Goal: Entertainment & Leisure: Consume media (video, audio)

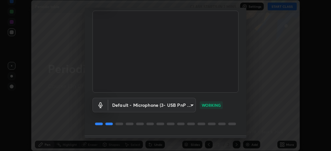
scroll to position [61, 0]
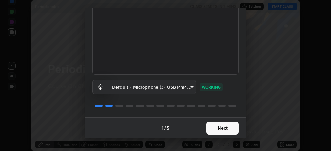
click at [215, 129] on button "Next" at bounding box center [222, 128] width 32 height 13
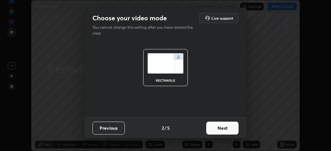
click at [218, 129] on button "Next" at bounding box center [222, 128] width 32 height 13
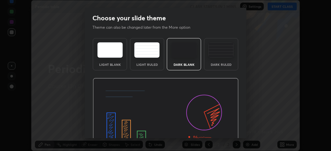
click at [224, 131] on img at bounding box center [166, 119] width 146 height 82
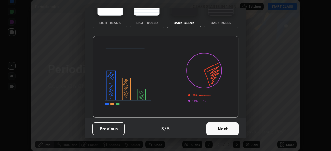
scroll to position [42, 0]
click at [219, 128] on button "Next" at bounding box center [222, 128] width 32 height 13
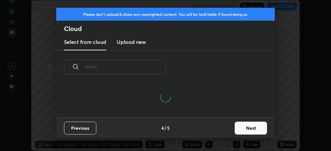
click at [244, 127] on button "Next" at bounding box center [251, 128] width 32 height 13
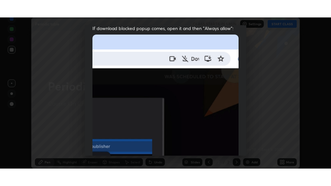
scroll to position [193, 0]
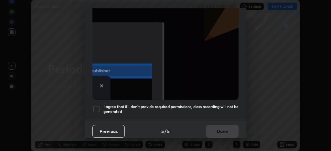
click at [95, 106] on div at bounding box center [96, 109] width 8 height 8
click at [214, 127] on button "Done" at bounding box center [222, 131] width 32 height 13
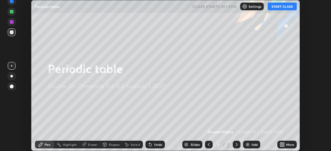
click at [274, 9] on button "START CLASS" at bounding box center [282, 7] width 29 height 8
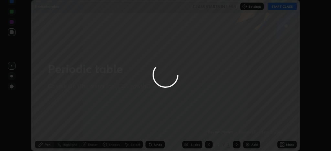
click at [283, 145] on div at bounding box center [165, 75] width 331 height 151
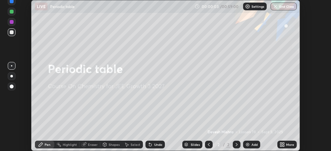
click at [282, 143] on icon at bounding box center [281, 144] width 2 height 2
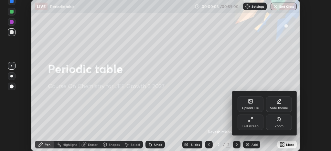
click at [249, 127] on div "Full screen" at bounding box center [250, 126] width 16 height 3
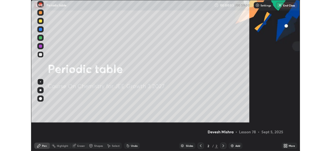
scroll to position [186, 331]
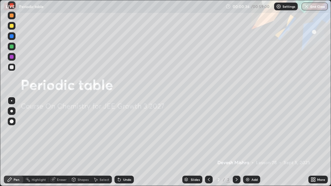
click at [246, 151] on img at bounding box center [247, 179] width 5 height 5
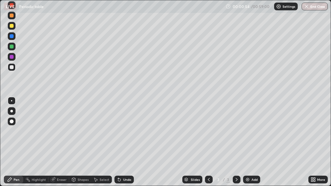
click at [11, 57] on div at bounding box center [12, 57] width 4 height 4
click at [245, 151] on img at bounding box center [247, 179] width 5 height 5
click at [12, 67] on div at bounding box center [12, 67] width 4 height 4
click at [12, 57] on div at bounding box center [12, 57] width 4 height 4
click at [11, 47] on div at bounding box center [12, 47] width 4 height 4
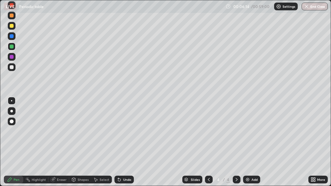
click at [118, 151] on icon at bounding box center [119, 180] width 3 height 3
click at [117, 151] on div "Undo" at bounding box center [123, 180] width 19 height 8
click at [12, 68] on div at bounding box center [12, 67] width 4 height 4
click at [11, 47] on div at bounding box center [12, 47] width 4 height 4
click at [12, 37] on div at bounding box center [12, 36] width 4 height 4
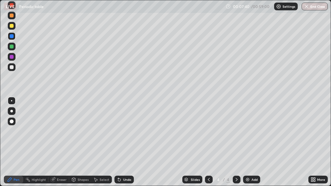
click at [11, 58] on div at bounding box center [12, 57] width 4 height 4
click at [121, 151] on icon at bounding box center [119, 179] width 5 height 5
click at [118, 151] on icon at bounding box center [119, 180] width 3 height 3
click at [12, 47] on div at bounding box center [12, 47] width 4 height 4
click at [248, 151] on img at bounding box center [247, 179] width 5 height 5
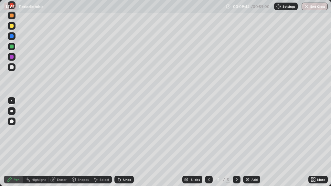
click at [11, 38] on div at bounding box center [12, 36] width 4 height 4
click at [11, 59] on div at bounding box center [12, 57] width 4 height 4
click at [12, 47] on div at bounding box center [12, 47] width 4 height 4
click at [11, 68] on div at bounding box center [12, 67] width 4 height 4
click at [11, 47] on div at bounding box center [12, 47] width 4 height 4
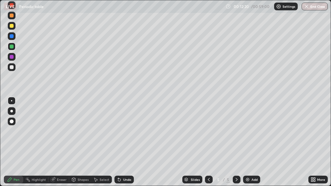
click at [11, 58] on div at bounding box center [12, 57] width 4 height 4
click at [11, 47] on div at bounding box center [12, 47] width 4 height 4
click at [11, 67] on div at bounding box center [12, 67] width 4 height 4
click at [245, 151] on img at bounding box center [247, 179] width 5 height 5
click at [11, 58] on div at bounding box center [12, 57] width 4 height 4
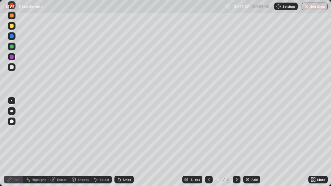
click at [12, 69] on div at bounding box center [12, 67] width 4 height 4
click at [246, 151] on img at bounding box center [247, 179] width 5 height 5
click at [12, 58] on div at bounding box center [12, 57] width 4 height 4
click at [12, 67] on div at bounding box center [12, 67] width 4 height 4
click at [118, 151] on icon at bounding box center [119, 180] width 3 height 3
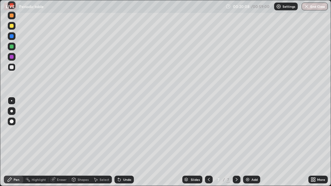
click at [9, 57] on div at bounding box center [12, 57] width 8 height 8
click at [52, 151] on div "Eraser" at bounding box center [58, 180] width 21 height 8
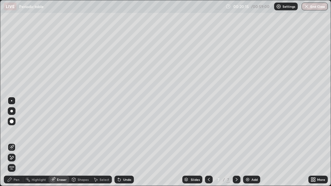
click at [12, 151] on icon at bounding box center [12, 157] width 4 height 3
click at [14, 151] on div "Pen" at bounding box center [17, 179] width 6 height 3
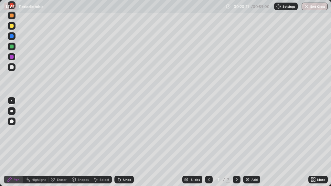
click at [11, 48] on div at bounding box center [12, 47] width 8 height 8
click at [12, 37] on div at bounding box center [12, 36] width 4 height 4
click at [53, 151] on icon at bounding box center [54, 179] width 4 height 3
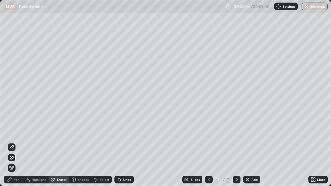
click at [11, 148] on icon at bounding box center [11, 147] width 5 height 5
click at [13, 151] on div "Pen" at bounding box center [13, 180] width 19 height 8
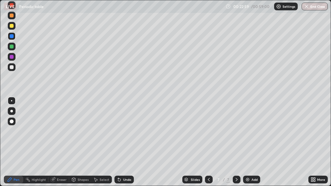
click at [10, 28] on div at bounding box center [12, 26] width 8 height 8
click at [12, 68] on div at bounding box center [12, 67] width 4 height 4
click at [246, 151] on img at bounding box center [247, 179] width 5 height 5
click at [247, 151] on img at bounding box center [247, 179] width 5 height 5
click at [12, 58] on div at bounding box center [12, 57] width 4 height 4
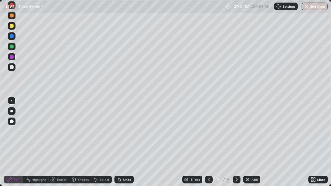
click at [98, 151] on div "Select" at bounding box center [101, 180] width 21 height 8
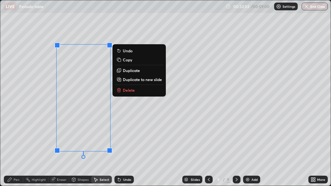
click at [14, 151] on div "Pen" at bounding box center [17, 179] width 6 height 3
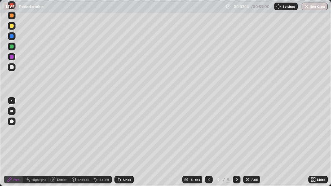
click at [11, 47] on div at bounding box center [12, 47] width 4 height 4
click at [52, 151] on div "Eraser" at bounding box center [58, 180] width 21 height 8
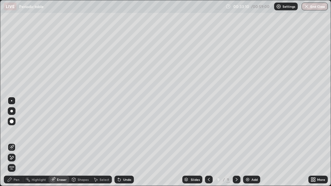
click at [16, 151] on div "Pen" at bounding box center [17, 179] width 6 height 3
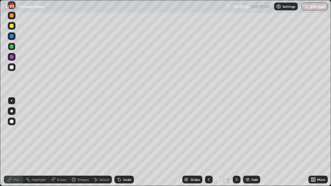
click at [11, 36] on div at bounding box center [12, 36] width 4 height 4
click at [12, 58] on div at bounding box center [12, 57] width 4 height 4
click at [246, 151] on img at bounding box center [247, 179] width 5 height 5
click at [247, 151] on img at bounding box center [247, 179] width 5 height 5
click at [11, 68] on div at bounding box center [12, 67] width 4 height 4
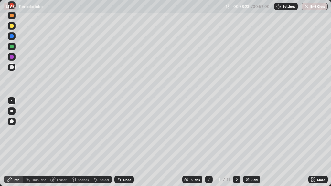
click at [12, 59] on div at bounding box center [12, 57] width 8 height 8
click at [11, 67] on div at bounding box center [12, 67] width 4 height 4
click at [11, 48] on div at bounding box center [12, 47] width 4 height 4
click at [119, 151] on icon at bounding box center [119, 180] width 3 height 3
click at [245, 151] on img at bounding box center [247, 179] width 5 height 5
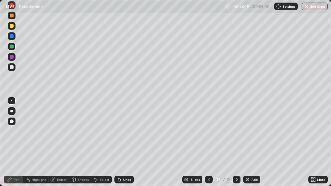
click at [11, 67] on div at bounding box center [12, 67] width 4 height 4
click at [12, 57] on div at bounding box center [12, 57] width 4 height 4
click at [119, 151] on icon at bounding box center [119, 180] width 3 height 3
click at [12, 48] on div at bounding box center [12, 47] width 4 height 4
click at [248, 151] on img at bounding box center [247, 179] width 5 height 5
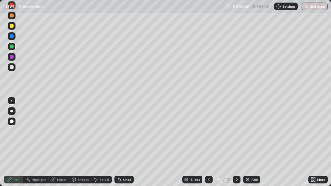
click at [11, 38] on div at bounding box center [12, 36] width 4 height 4
click at [96, 151] on icon at bounding box center [96, 180] width 4 height 4
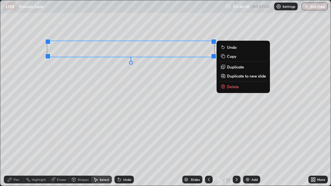
click at [222, 69] on icon at bounding box center [222, 67] width 3 height 3
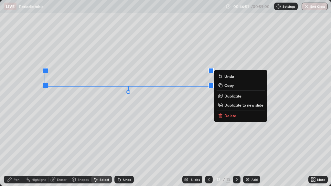
click at [51, 151] on icon at bounding box center [53, 180] width 4 height 4
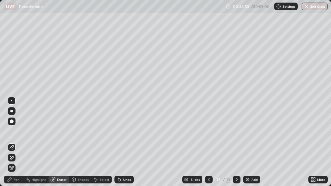
click at [12, 151] on icon at bounding box center [9, 179] width 5 height 5
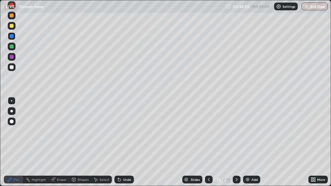
click at [118, 151] on icon at bounding box center [119, 180] width 3 height 3
click at [119, 151] on icon at bounding box center [119, 180] width 3 height 3
click at [119, 151] on icon at bounding box center [119, 179] width 5 height 5
click at [121, 151] on div "Undo" at bounding box center [123, 180] width 19 height 8
click at [118, 151] on div "Undo" at bounding box center [123, 180] width 19 height 8
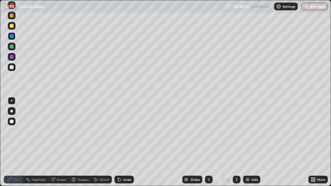
click at [12, 68] on div at bounding box center [12, 67] width 4 height 4
click at [314, 151] on icon at bounding box center [315, 181] width 2 height 2
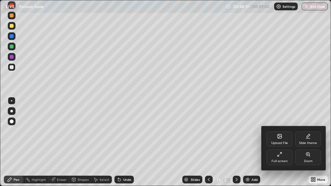
click at [281, 151] on div "Full screen" at bounding box center [280, 158] width 26 height 16
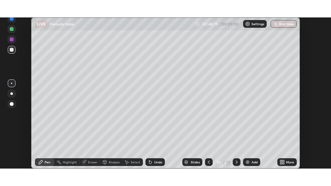
scroll to position [32181, 32001]
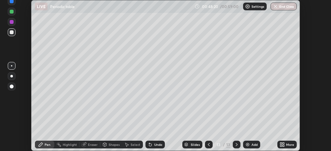
click at [282, 144] on icon at bounding box center [281, 144] width 2 height 2
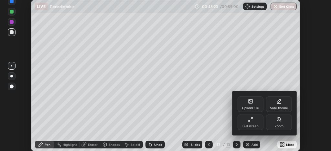
click at [253, 124] on div "Full screen" at bounding box center [251, 123] width 26 height 16
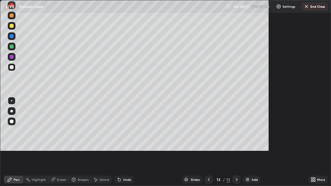
scroll to position [186, 331]
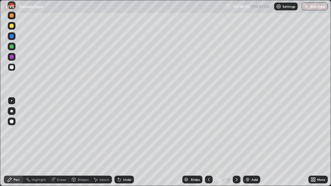
click at [11, 27] on div at bounding box center [12, 26] width 4 height 4
click at [54, 151] on icon at bounding box center [53, 180] width 4 height 4
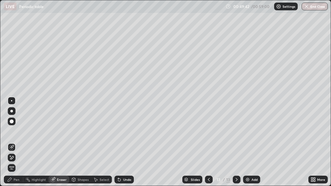
click at [11, 151] on icon at bounding box center [11, 157] width 5 height 5
click at [14, 151] on div "Pen" at bounding box center [17, 179] width 6 height 3
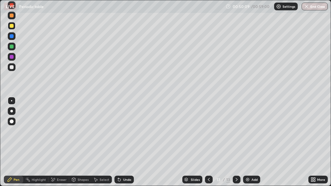
click at [118, 151] on icon at bounding box center [118, 178] width 1 height 1
click at [208, 151] on icon at bounding box center [208, 179] width 5 height 5
click at [236, 151] on icon at bounding box center [236, 179] width 5 height 5
click at [309, 7] on button "End Class" at bounding box center [315, 7] width 26 height 8
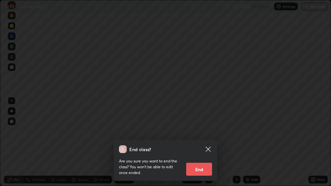
click at [201, 151] on button "End" at bounding box center [199, 169] width 26 height 13
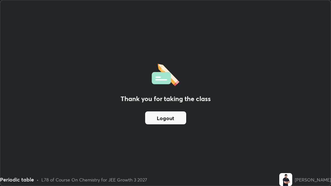
click at [176, 119] on button "Logout" at bounding box center [165, 118] width 41 height 13
